Goal: Transaction & Acquisition: Book appointment/travel/reservation

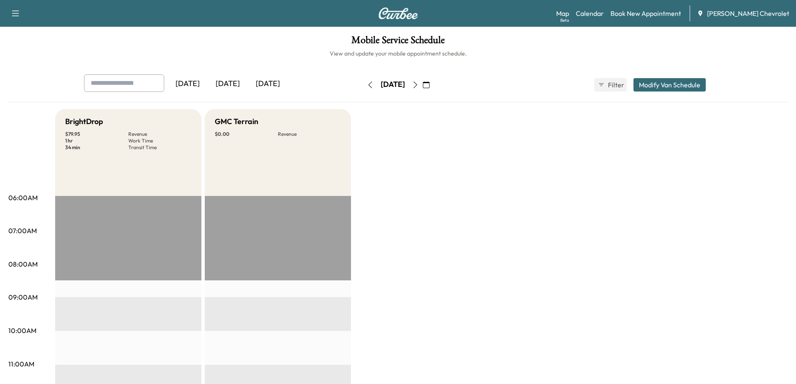
scroll to position [109, 0]
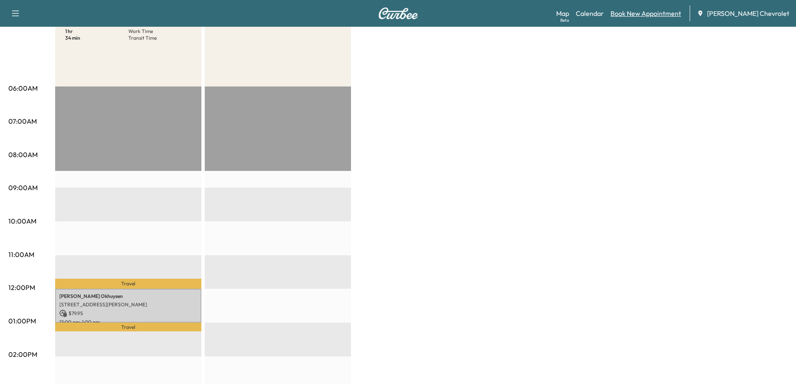
click at [664, 16] on link "Book New Appointment" at bounding box center [646, 13] width 71 height 10
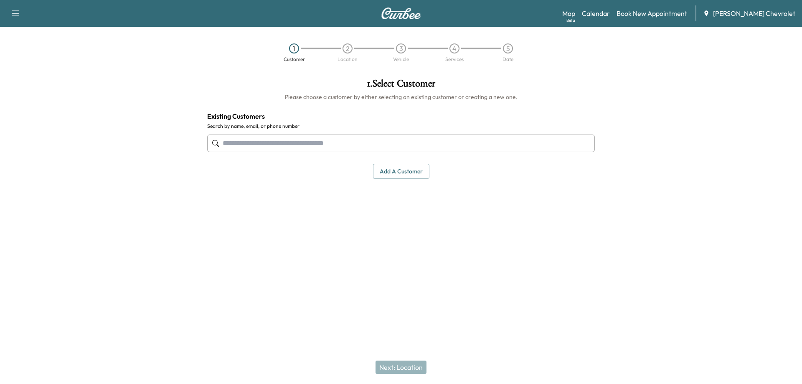
click at [311, 146] on input "text" at bounding box center [401, 144] width 388 height 18
click at [260, 148] on input "text" at bounding box center [401, 144] width 388 height 18
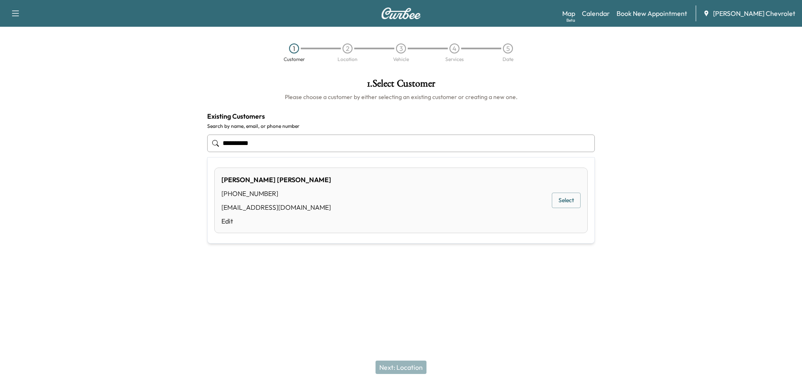
click at [572, 199] on button "Select" at bounding box center [566, 200] width 29 height 15
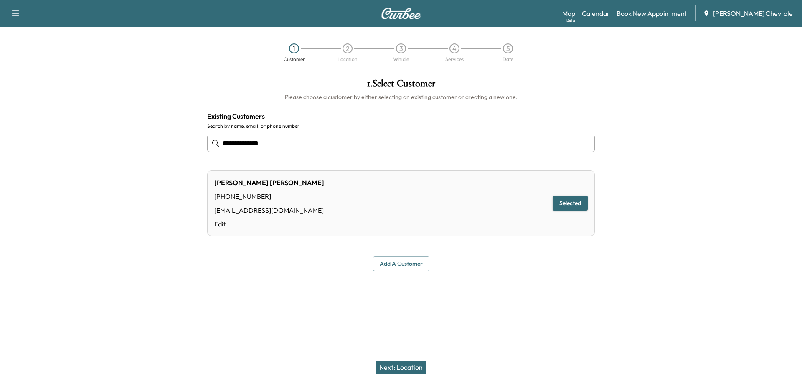
type input "**********"
click at [405, 365] on button "Next: Location" at bounding box center [401, 367] width 51 height 13
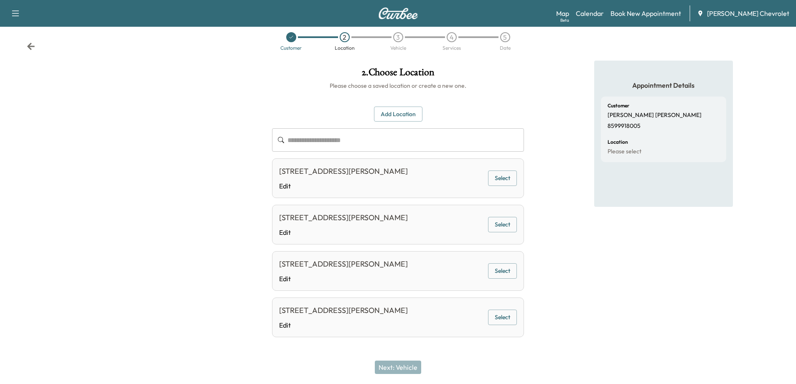
scroll to position [15, 0]
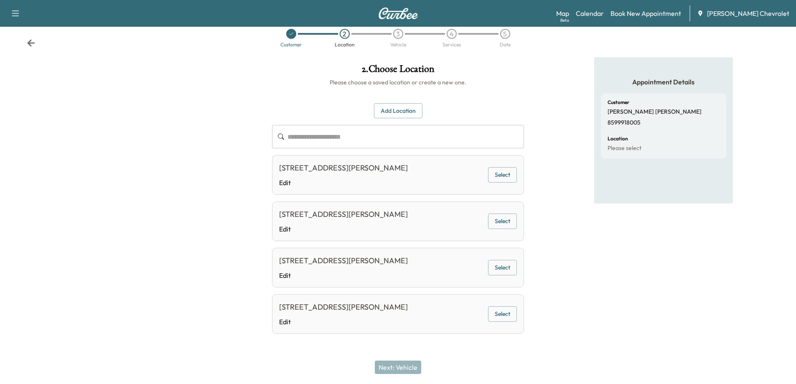
click at [496, 178] on button "Select" at bounding box center [502, 174] width 29 height 15
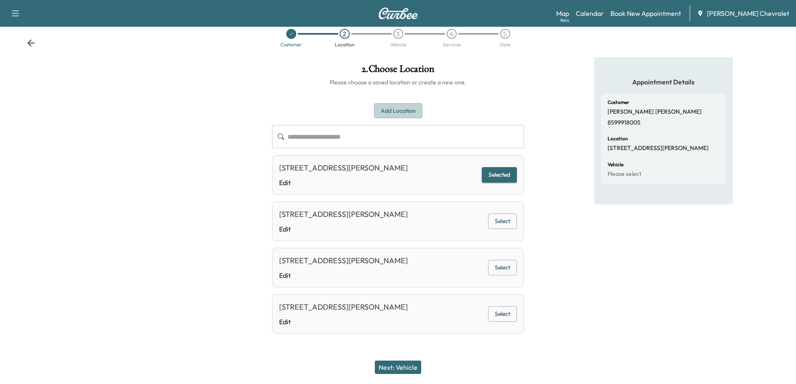
click at [394, 114] on button "Add Location" at bounding box center [398, 110] width 48 height 15
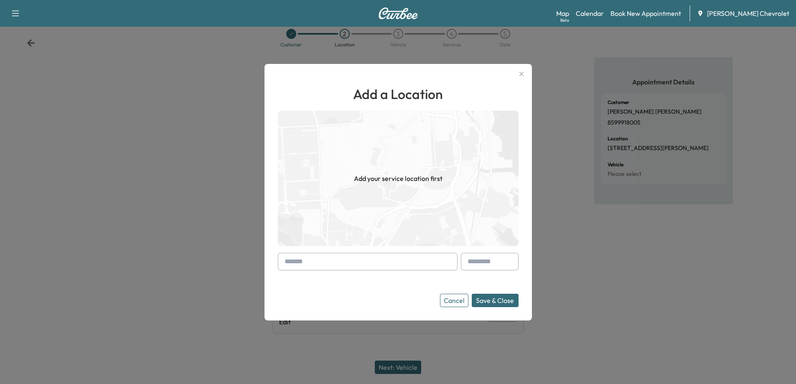
click at [374, 258] on input "text" at bounding box center [368, 262] width 180 height 18
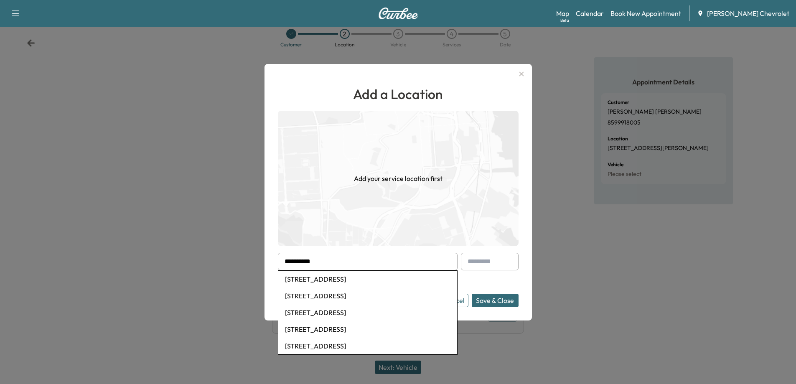
click at [354, 300] on li "[STREET_ADDRESS]" at bounding box center [367, 296] width 179 height 17
type input "**********"
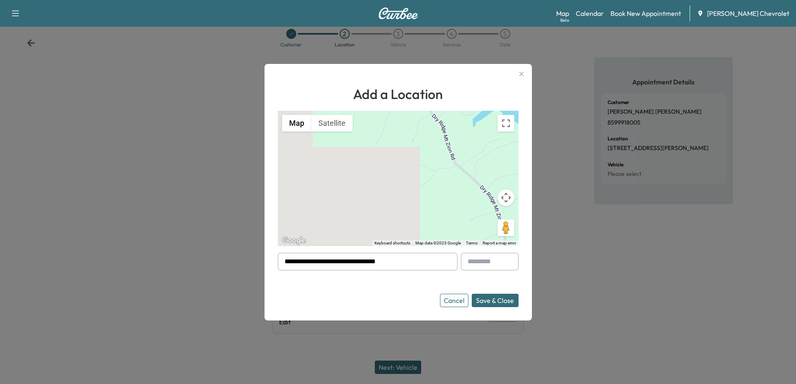
click at [490, 303] on button "Save & Close" at bounding box center [495, 300] width 47 height 13
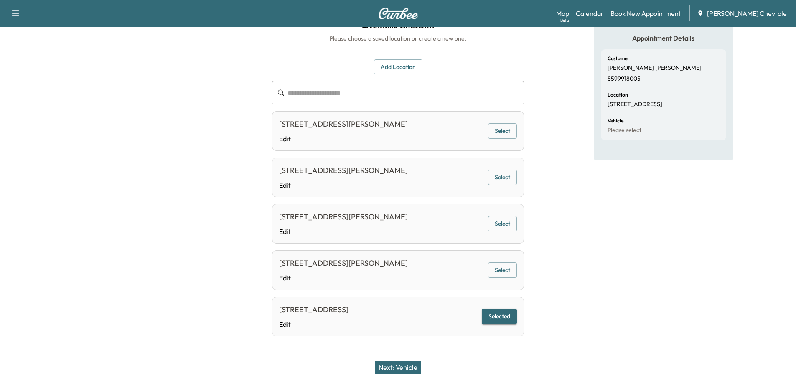
scroll to position [61, 0]
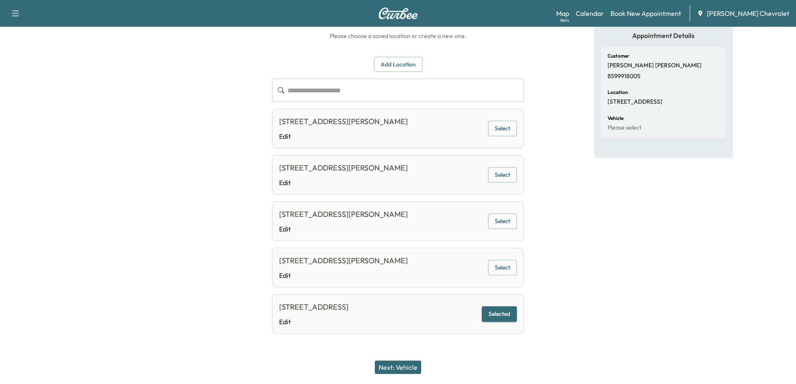
click at [411, 367] on button "Next: Vehicle" at bounding box center [398, 367] width 46 height 13
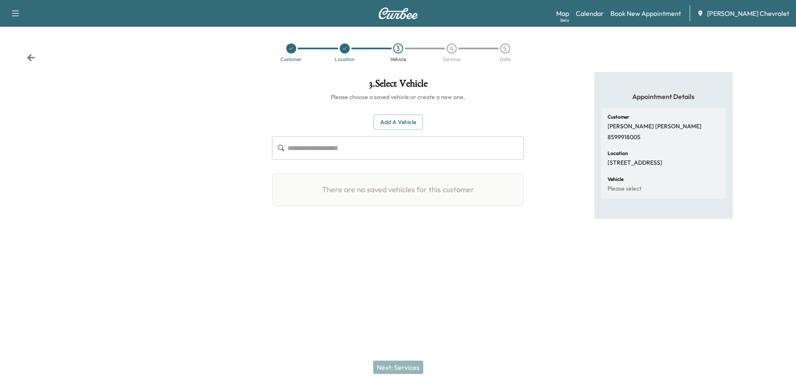
scroll to position [0, 0]
click at [404, 120] on button "Add a Vehicle" at bounding box center [401, 122] width 49 height 15
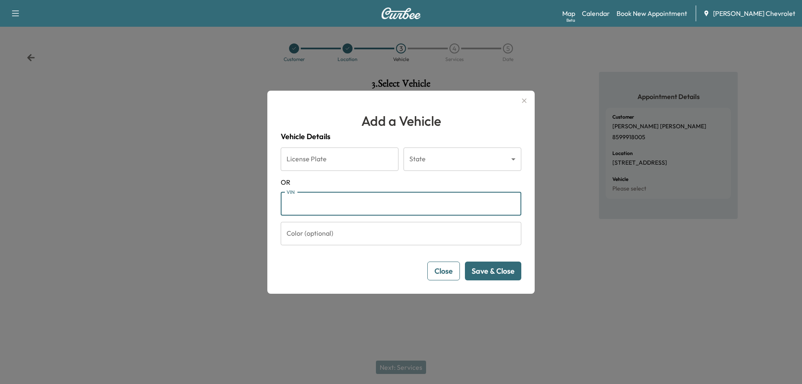
paste input "**********"
type input "**********"
click at [485, 272] on button "Save & Close" at bounding box center [493, 271] width 56 height 19
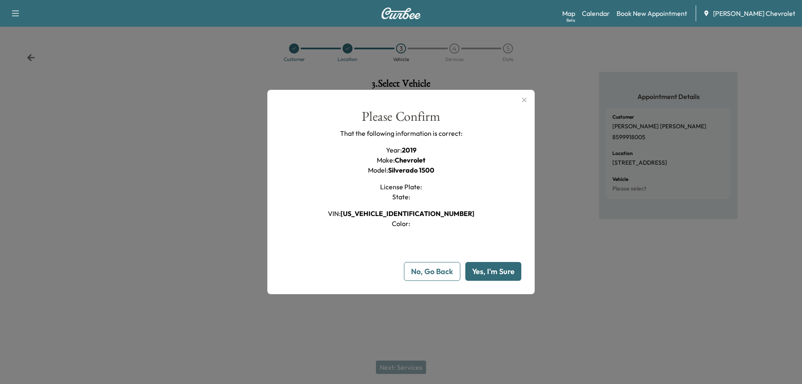
click at [500, 275] on button "Yes, I'm Sure" at bounding box center [494, 271] width 56 height 19
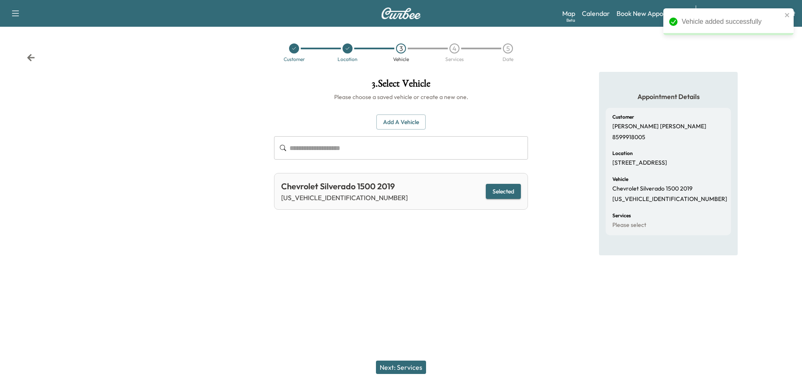
click at [389, 366] on button "Next: Services" at bounding box center [401, 367] width 50 height 13
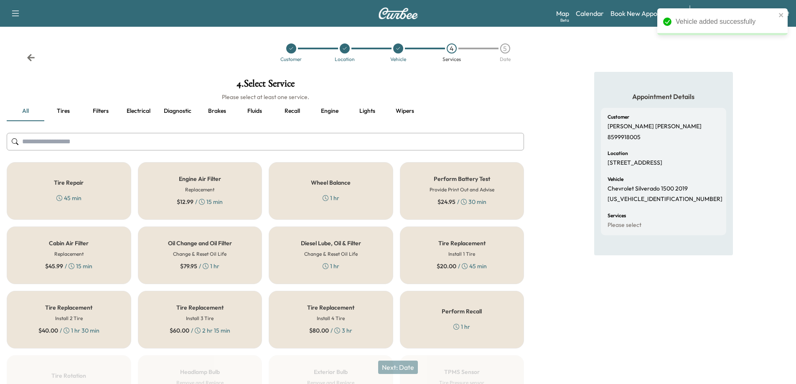
click at [210, 260] on div "Oil Change and Oil Filter Change & Reset Oil Life $ 79.95 / 1 hr" at bounding box center [200, 256] width 125 height 58
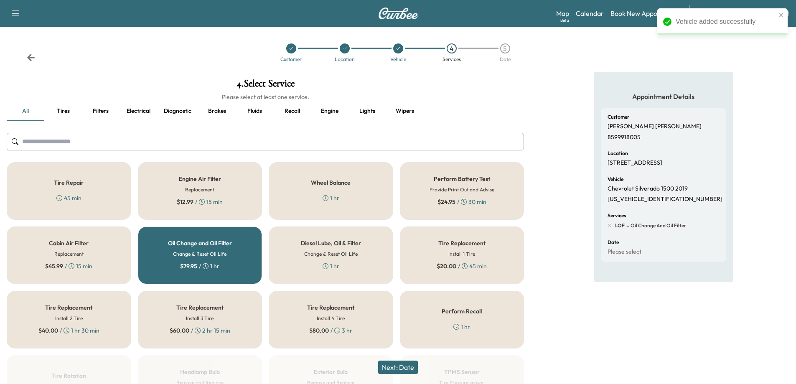
click at [405, 366] on button "Next: Date" at bounding box center [398, 367] width 40 height 13
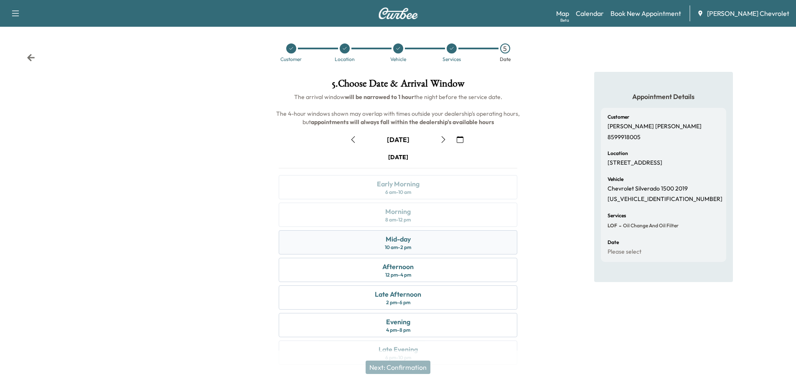
click at [423, 249] on div "Mid-day 10 am - 2 pm" at bounding box center [398, 242] width 239 height 24
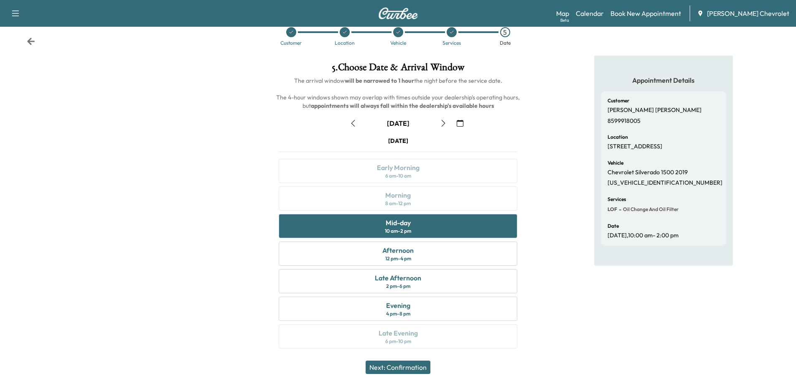
scroll to position [18, 0]
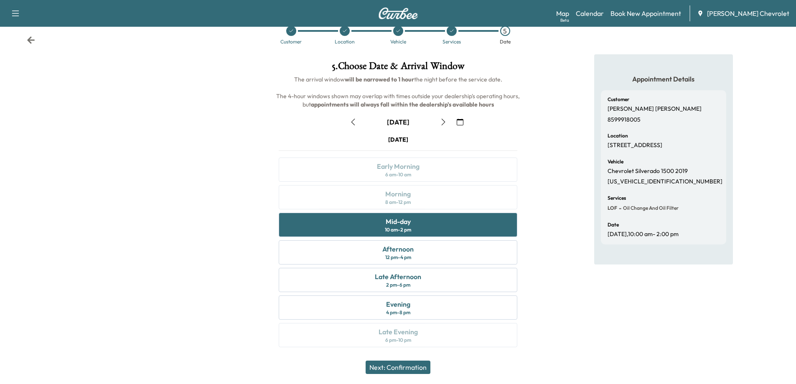
click at [417, 367] on button "Next: Confirmation" at bounding box center [398, 367] width 65 height 13
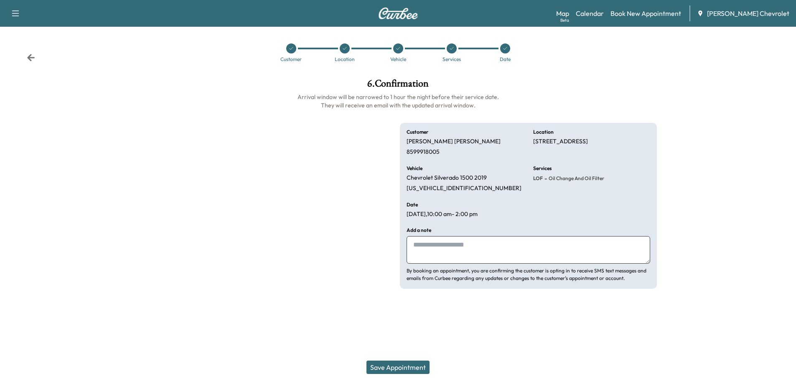
scroll to position [0, 0]
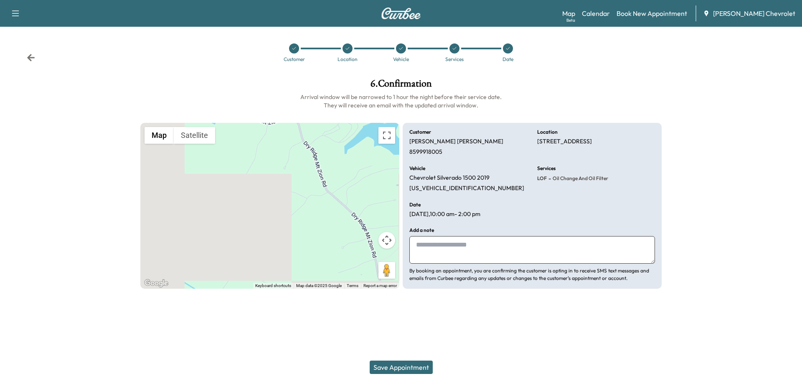
click at [473, 248] on textarea at bounding box center [533, 250] width 246 height 28
drag, startPoint x: 412, startPoint y: 369, endPoint x: 428, endPoint y: 252, distance: 118.1
click at [425, 262] on div "**********" at bounding box center [401, 184] width 535 height 224
click at [430, 245] on textarea "**********" at bounding box center [533, 250] width 246 height 28
type textarea "**********"
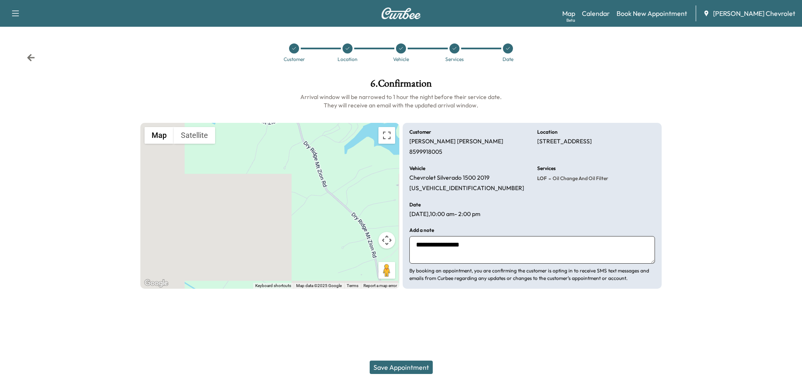
click at [408, 368] on button "Save Appointment" at bounding box center [401, 367] width 63 height 13
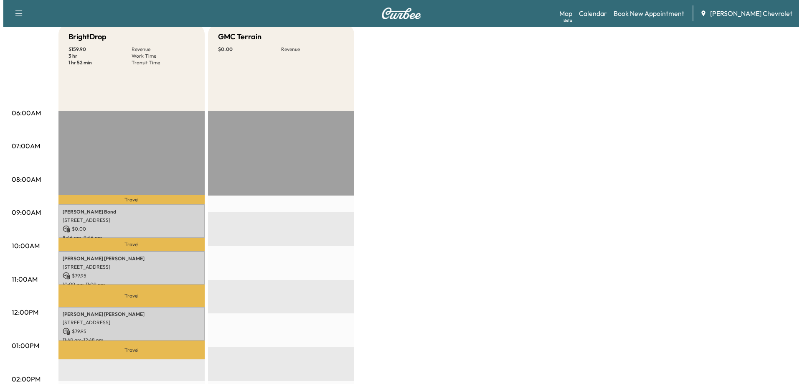
scroll to position [84, 0]
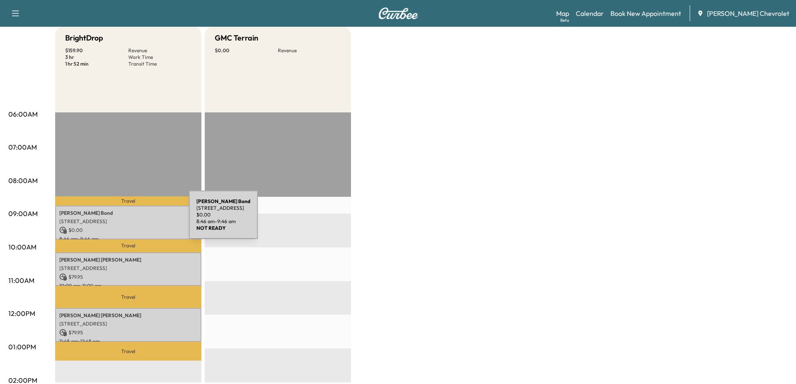
click at [126, 220] on p "[STREET_ADDRESS]" at bounding box center [128, 221] width 138 height 7
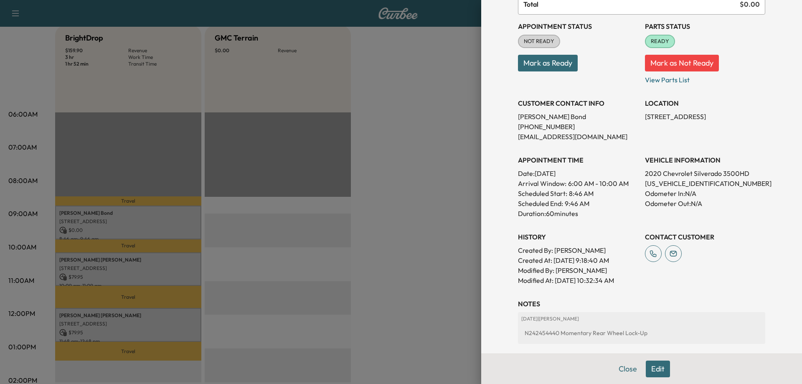
click at [132, 271] on div at bounding box center [401, 192] width 802 height 384
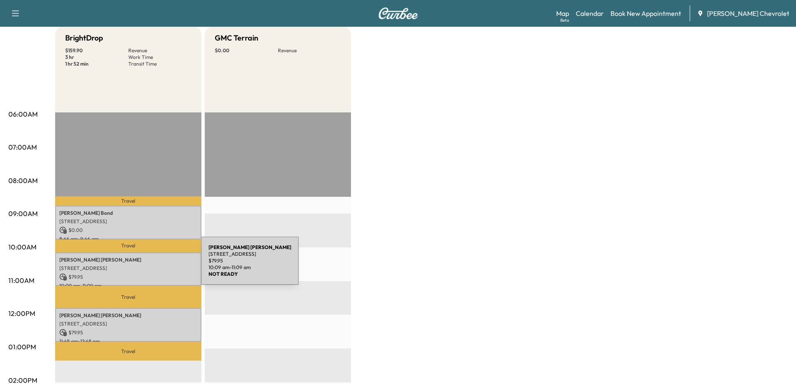
click at [138, 266] on p "[STREET_ADDRESS]" at bounding box center [128, 268] width 138 height 7
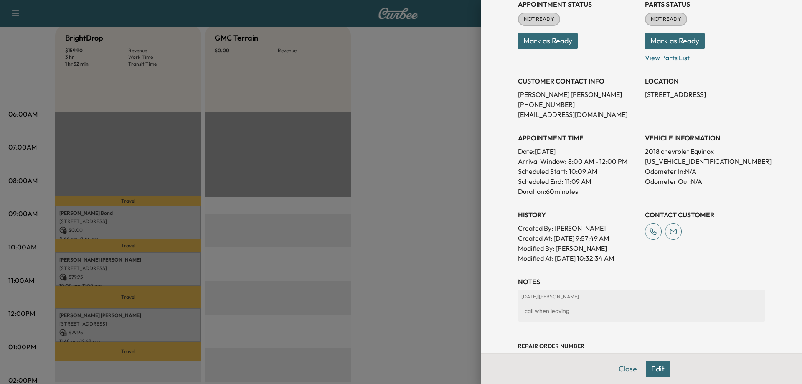
scroll to position [125, 0]
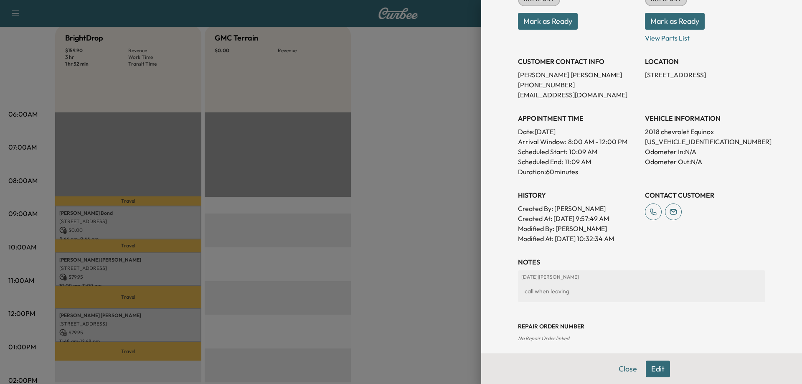
click at [126, 310] on div at bounding box center [401, 192] width 802 height 384
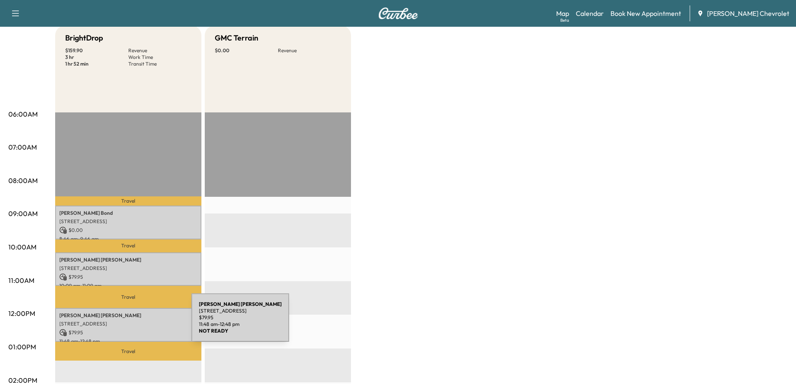
click at [129, 323] on p "[STREET_ADDRESS]" at bounding box center [128, 324] width 138 height 7
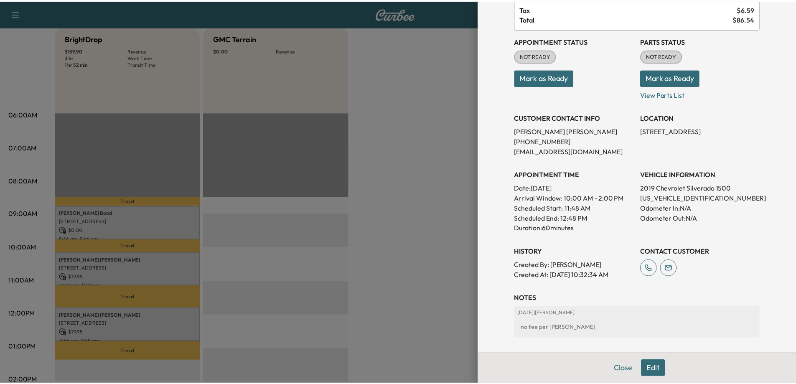
scroll to position [84, 0]
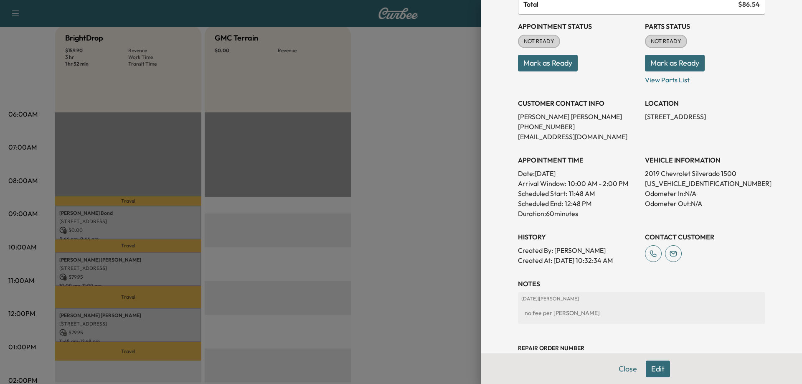
click at [421, 248] on div at bounding box center [401, 192] width 802 height 384
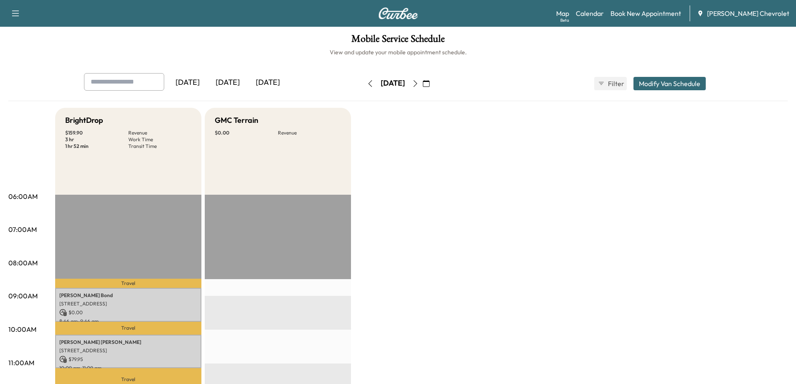
scroll to position [0, 0]
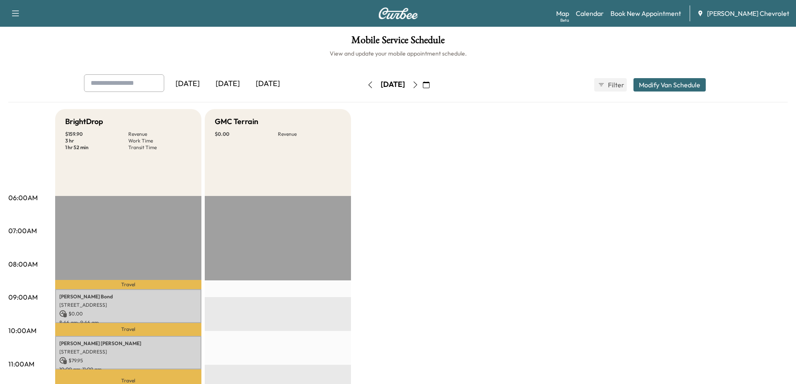
click at [419, 86] on icon "button" at bounding box center [415, 84] width 7 height 7
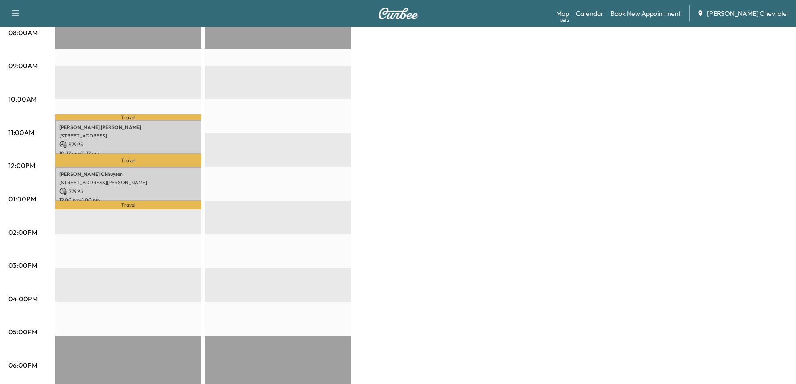
scroll to position [251, 0]
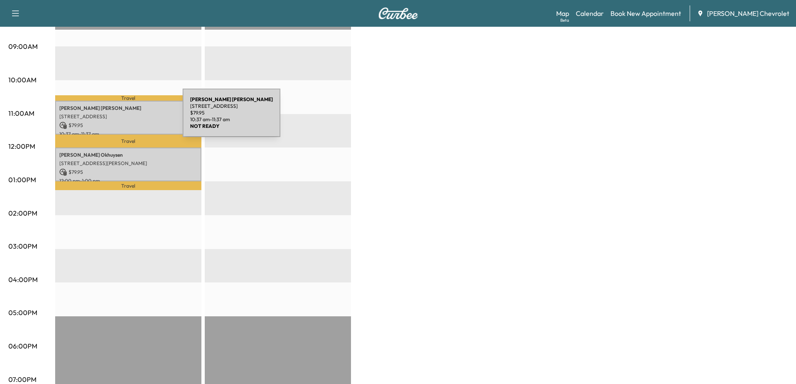
click at [120, 118] on p "[STREET_ADDRESS]" at bounding box center [128, 116] width 138 height 7
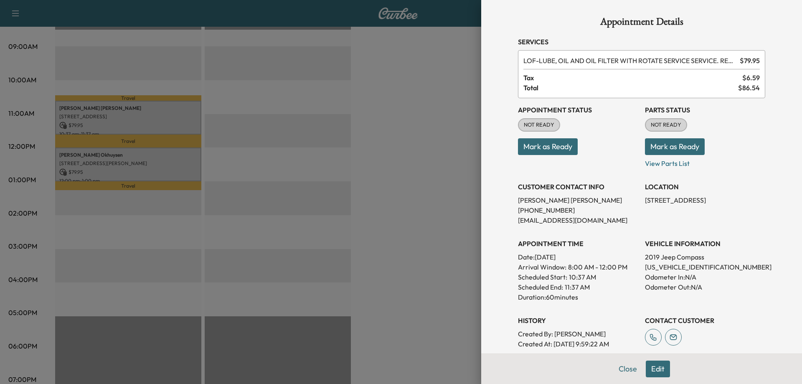
click at [430, 275] on div at bounding box center [401, 192] width 802 height 384
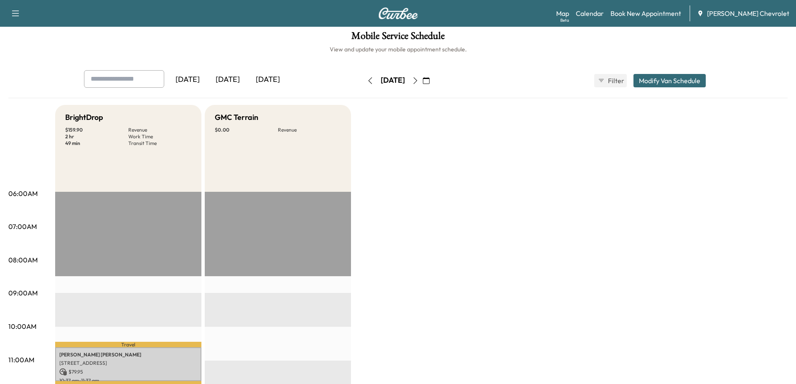
scroll to position [0, 0]
